Goal: Task Accomplishment & Management: Complete application form

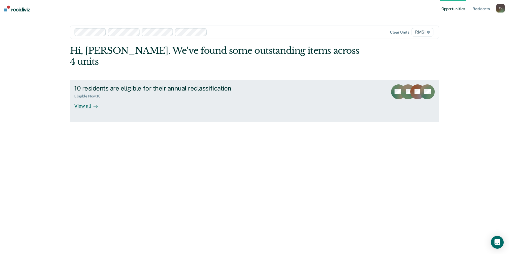
click at [91, 98] on div "View all" at bounding box center [89, 103] width 30 height 10
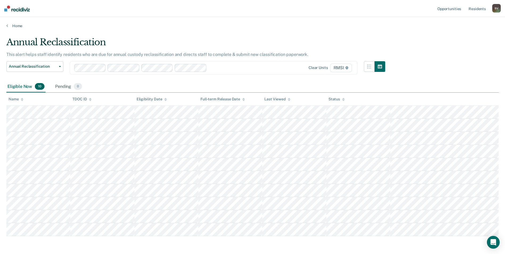
scroll to position [20, 0]
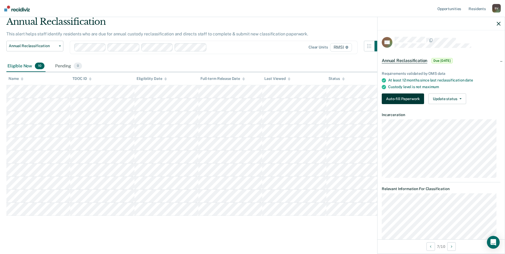
click at [392, 95] on button "Auto-fill Paperwork" at bounding box center [403, 98] width 42 height 11
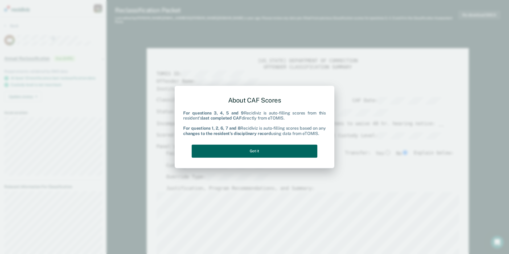
click at [254, 151] on button "Got it" at bounding box center [255, 151] width 126 height 13
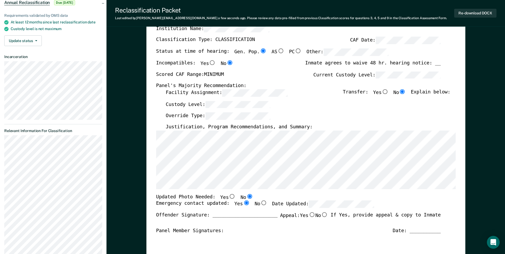
scroll to position [80, 0]
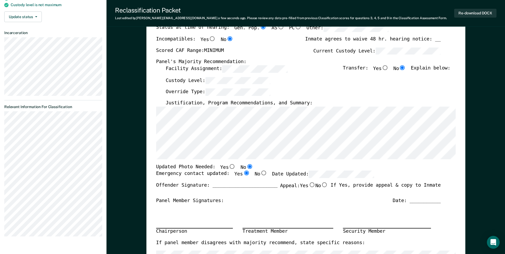
click at [291, 199] on div "Panel Member Signatures: Date: ___________" at bounding box center [298, 201] width 285 height 6
click at [272, 160] on div "TENNESSEE DEPARTMENT OF CORRECTION OFFENDER CLASSIFICATION SUMMARY TOMIS ID: Of…" at bounding box center [305, 169] width 299 height 390
click at [296, 81] on div "Custody Level:" at bounding box center [308, 83] width 285 height 12
click at [329, 87] on div "Custody Level:" at bounding box center [308, 83] width 285 height 12
click at [248, 192] on div "Offender Signature: _______________________ Appeal: Yes No If Yes, provide appe…" at bounding box center [298, 189] width 285 height 15
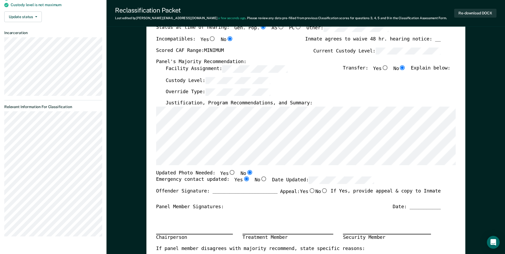
type textarea "x"
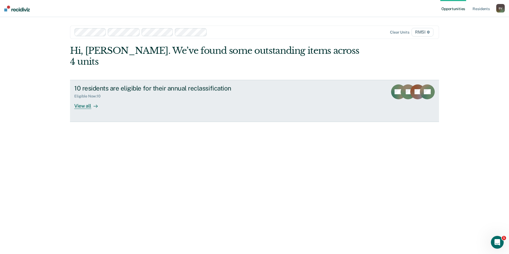
click at [355, 83] on link "10 residents are eligible for their annual reclassification Eligible Now : 10 V…" at bounding box center [254, 101] width 369 height 42
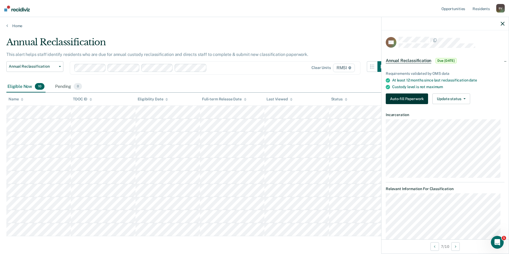
click at [398, 98] on button "Auto-fill Paperwork" at bounding box center [407, 98] width 42 height 11
click at [400, 98] on button "Auto-fill Paperwork" at bounding box center [407, 98] width 42 height 11
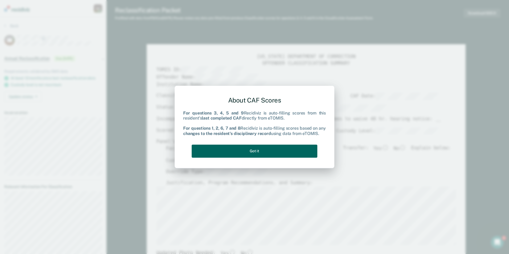
click at [265, 151] on button "Got it" at bounding box center [255, 151] width 126 height 13
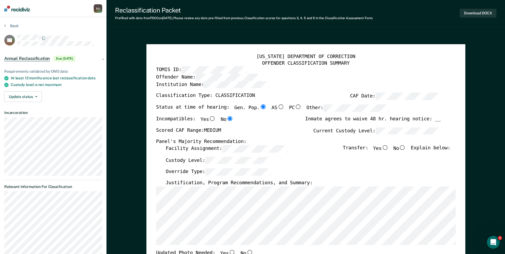
click at [406, 147] on input "No" at bounding box center [402, 147] width 7 height 5
type textarea "x"
radio input "true"
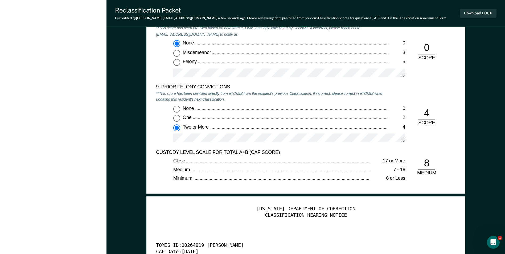
scroll to position [1145, 0]
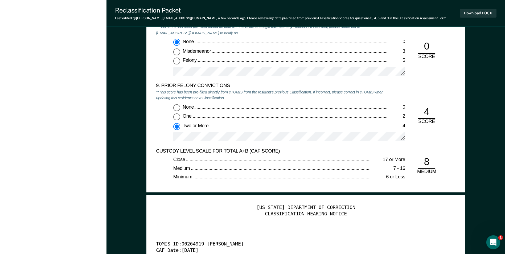
click at [491, 238] on icon "Open Intercom Messenger" at bounding box center [492, 241] width 9 height 9
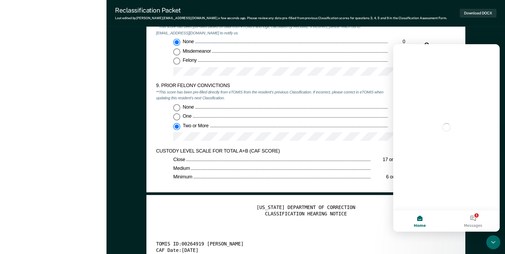
scroll to position [0, 0]
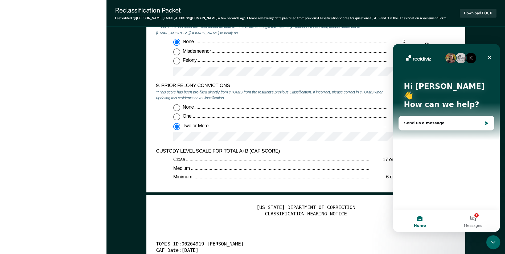
click at [491, 238] on icon "Close Intercom Messenger" at bounding box center [492, 241] width 6 height 6
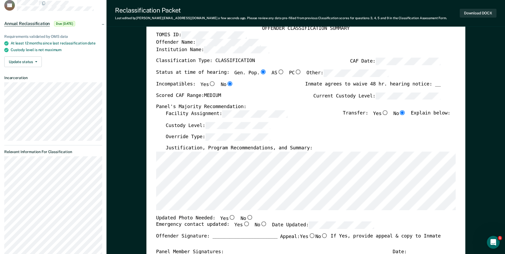
scroll to position [27, 0]
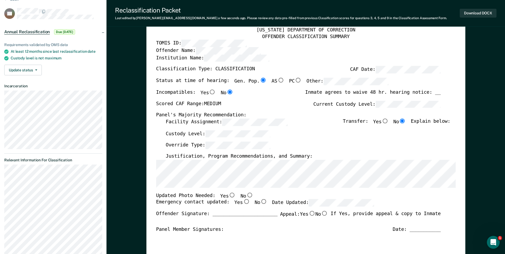
click at [246, 195] on input "No" at bounding box center [249, 194] width 7 height 5
type textarea "x"
radio input "true"
click at [243, 203] on input "Yes" at bounding box center [246, 201] width 7 height 5
type textarea "x"
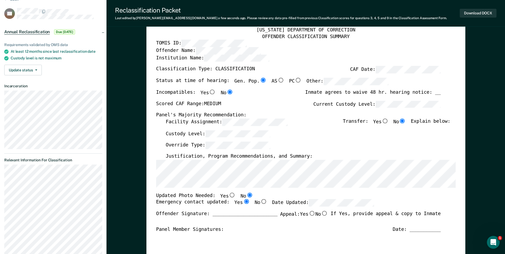
radio input "true"
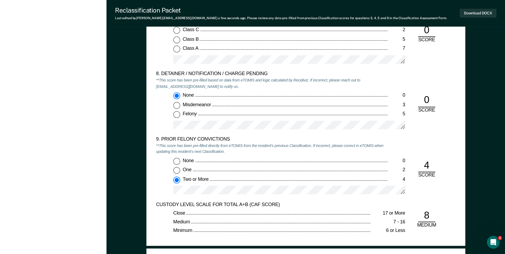
scroll to position [1091, 0]
click at [441, 138] on div "9. PRIOR FELONY CONVICTIONS **This score has been pre-filled directly from eTOM…" at bounding box center [305, 168] width 299 height 65
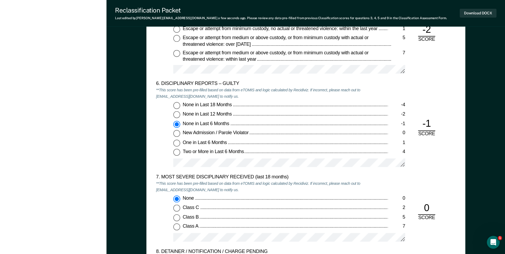
scroll to position [852, 0]
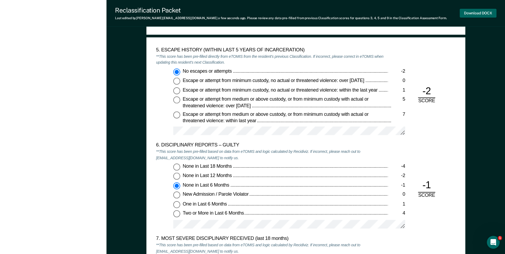
click at [480, 12] on button "Download DOCX" at bounding box center [478, 13] width 37 height 9
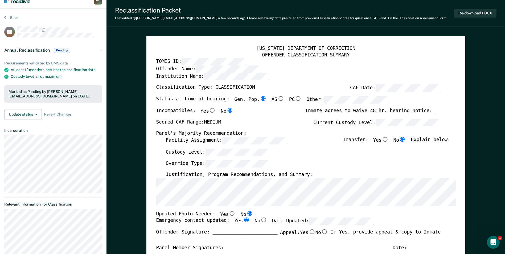
scroll to position [0, 0]
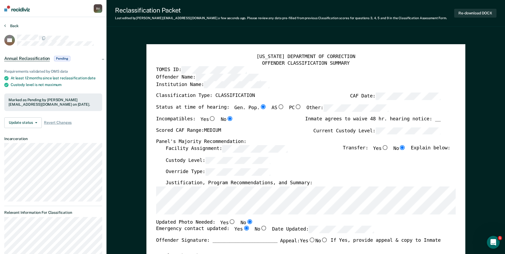
click at [6, 26] on icon at bounding box center [5, 25] width 2 height 4
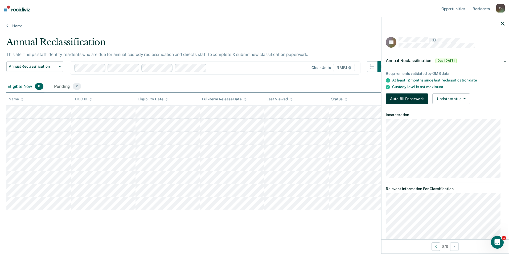
click at [397, 98] on button "Auto-fill Paperwork" at bounding box center [407, 98] width 42 height 11
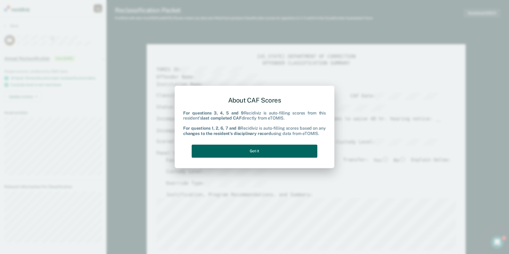
click at [266, 151] on button "Got it" at bounding box center [255, 151] width 126 height 13
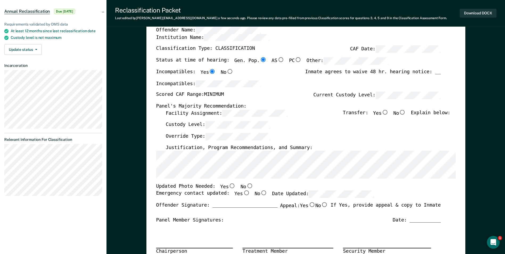
scroll to position [53, 0]
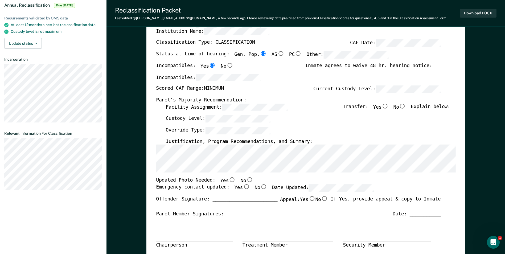
click at [246, 180] on input "No" at bounding box center [249, 180] width 7 height 5
type textarea "x"
radio input "true"
click at [243, 187] on input "Yes" at bounding box center [246, 186] width 7 height 5
type textarea "x"
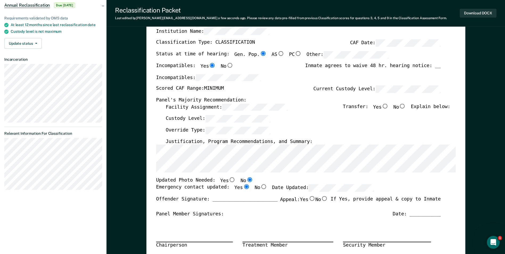
radio input "true"
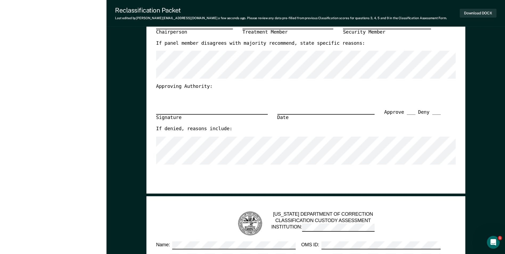
scroll to position [27, 0]
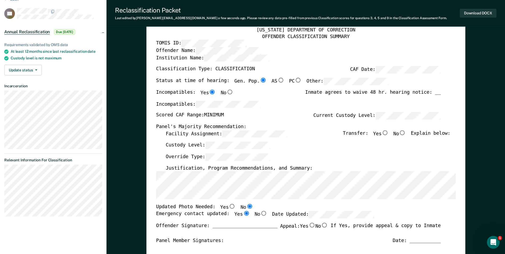
click at [405, 131] on input "No" at bounding box center [402, 132] width 7 height 5
type textarea "x"
radio input "true"
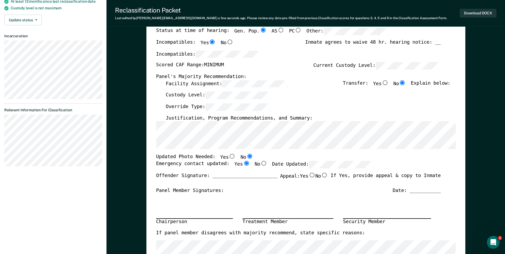
scroll to position [80, 0]
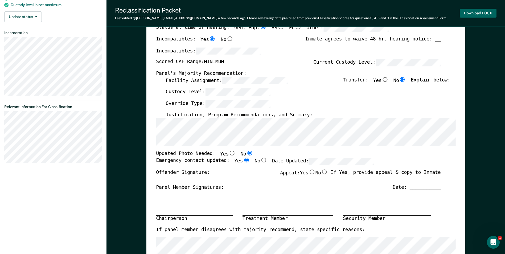
click at [476, 14] on button "Download DOCX" at bounding box center [478, 13] width 37 height 9
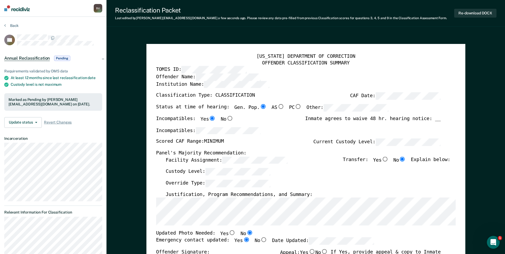
scroll to position [0, 0]
click at [5, 26] on icon at bounding box center [5, 25] width 2 height 4
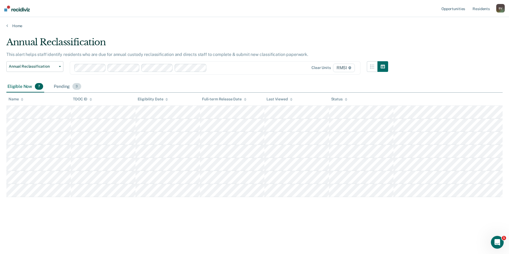
click at [78, 85] on span "3" at bounding box center [76, 86] width 9 height 7
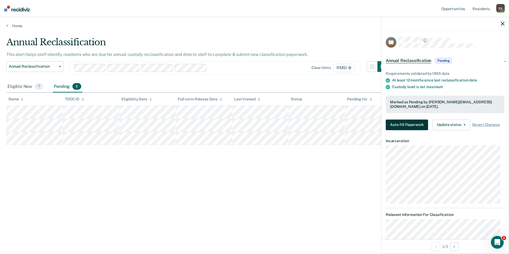
click at [413, 122] on button "Auto-fill Paperwork" at bounding box center [407, 125] width 42 height 11
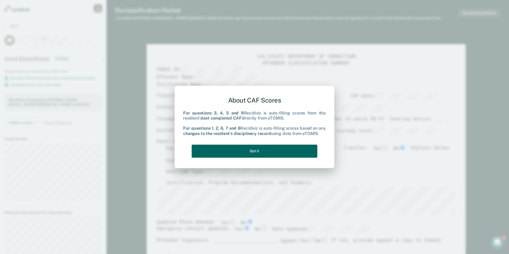
click at [258, 154] on button "Got it" at bounding box center [255, 151] width 126 height 13
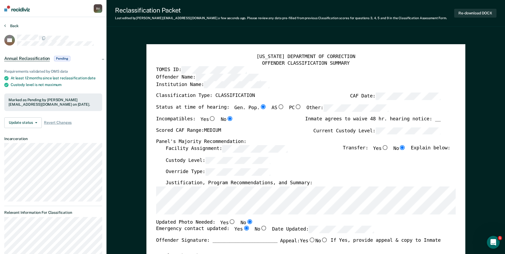
click at [5, 25] on icon at bounding box center [5, 25] width 2 height 4
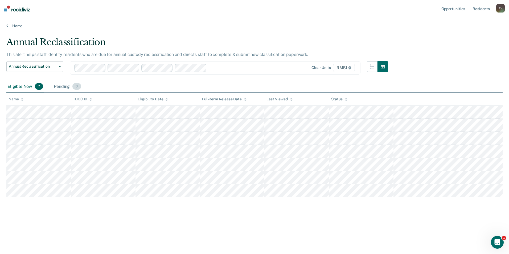
click at [74, 85] on span "3" at bounding box center [76, 86] width 9 height 7
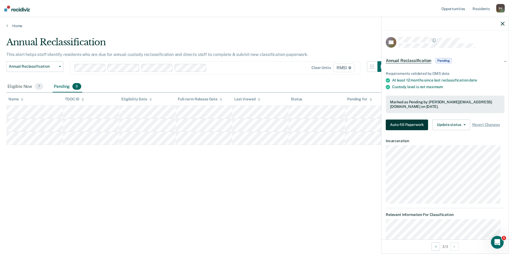
click at [396, 123] on button "Auto-fill Paperwork" at bounding box center [407, 125] width 42 height 11
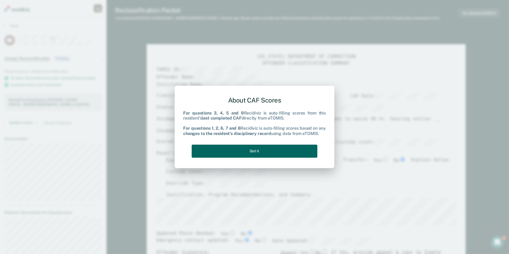
click at [241, 153] on button "Got it" at bounding box center [255, 151] width 126 height 13
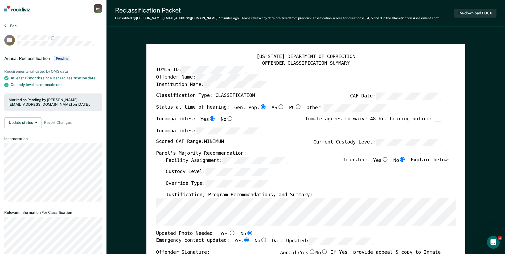
click at [9, 24] on button "Back" at bounding box center [11, 25] width 14 height 5
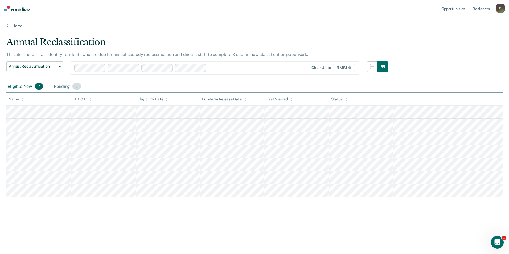
click at [79, 85] on span "3" at bounding box center [76, 86] width 9 height 7
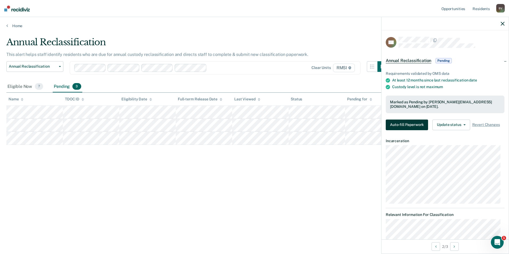
click at [412, 126] on button "Auto-fill Paperwork" at bounding box center [407, 125] width 42 height 11
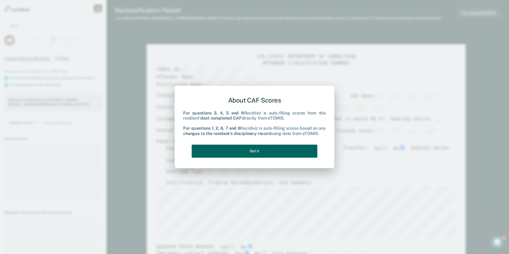
click at [272, 155] on button "Got it" at bounding box center [255, 151] width 126 height 13
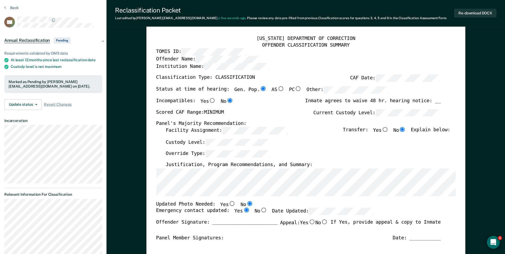
scroll to position [80, 0]
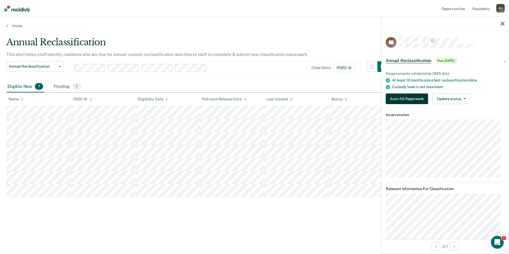
click at [401, 97] on button "Auto-fill Paperwork" at bounding box center [407, 98] width 42 height 11
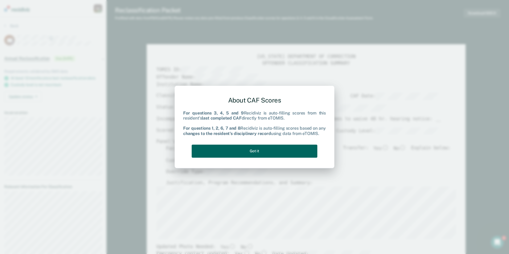
click at [256, 150] on button "Got it" at bounding box center [255, 151] width 126 height 13
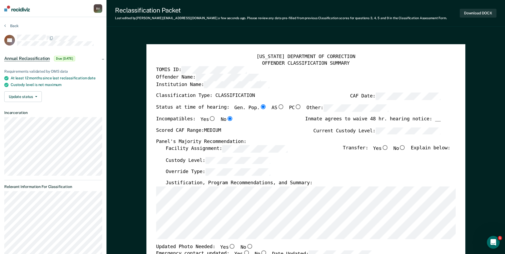
click at [405, 147] on input "No" at bounding box center [402, 147] width 7 height 5
type textarea "x"
radio input "true"
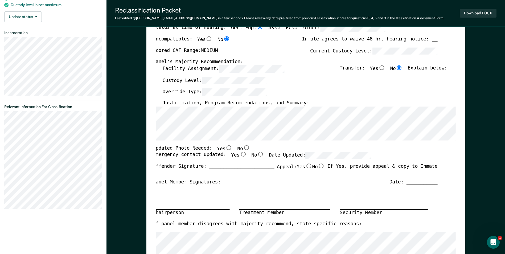
scroll to position [0, 3]
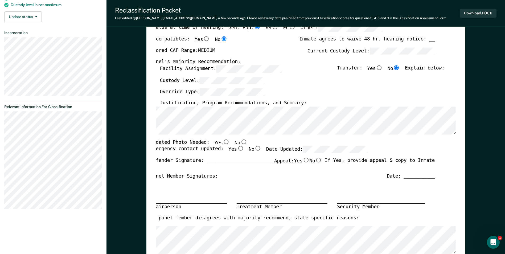
click at [240, 142] on input "No" at bounding box center [243, 141] width 7 height 5
type textarea "x"
radio input "true"
click at [237, 148] on input "Yes" at bounding box center [240, 148] width 7 height 5
type textarea "x"
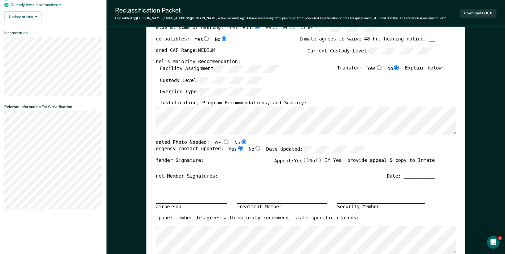
radio input "true"
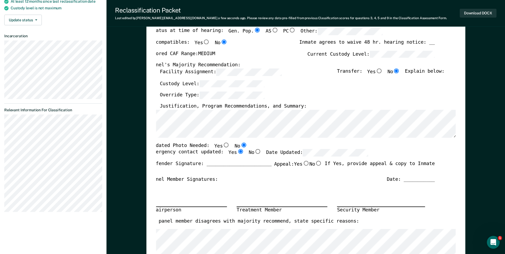
scroll to position [80, 0]
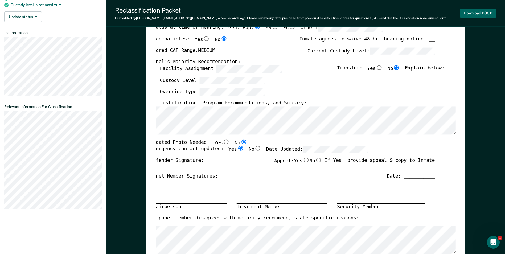
click at [469, 12] on button "Download DOCX" at bounding box center [478, 13] width 37 height 9
type textarea "x"
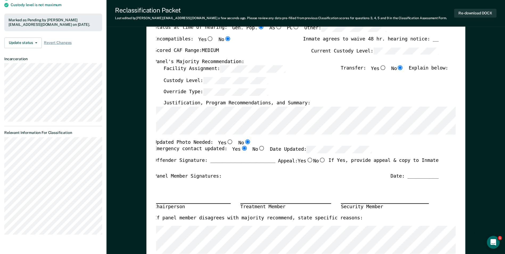
click at [351, 87] on div "Custody Level:" at bounding box center [305, 83] width 285 height 12
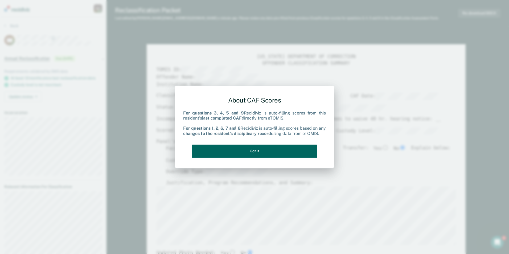
click at [261, 150] on button "Got it" at bounding box center [255, 151] width 126 height 13
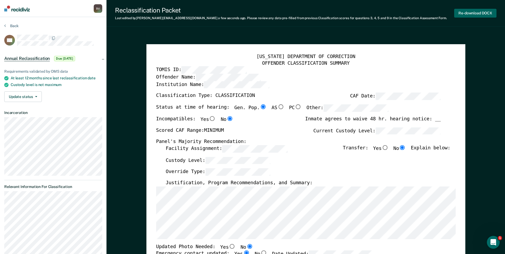
click at [458, 11] on button "Re-download DOCX" at bounding box center [475, 13] width 42 height 9
type textarea "x"
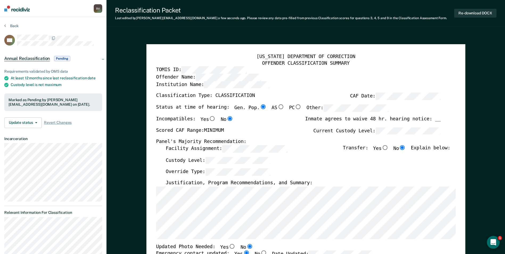
click at [5, 24] on icon at bounding box center [5, 25] width 2 height 4
click at [5, 25] on icon at bounding box center [5, 25] width 2 height 4
click at [5, 26] on icon at bounding box center [5, 25] width 2 height 4
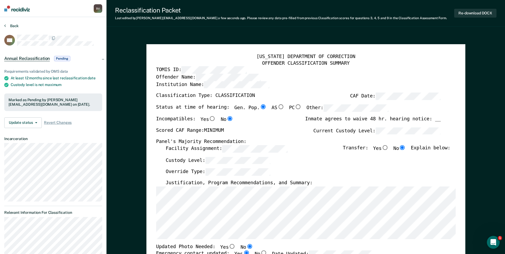
click at [6, 25] on button "Back" at bounding box center [11, 25] width 14 height 5
